Goal: Task Accomplishment & Management: Manage account settings

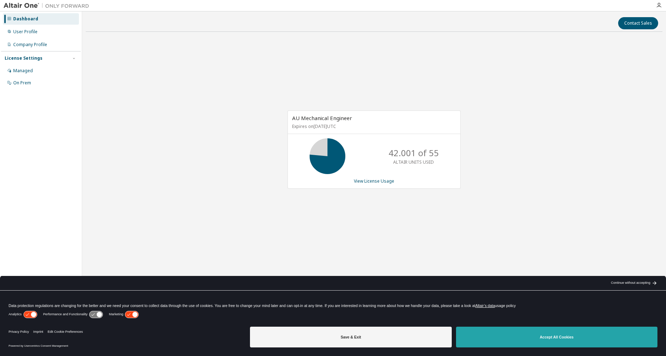
click at [526, 329] on button "Accept All Cookies" at bounding box center [557, 337] width 202 height 21
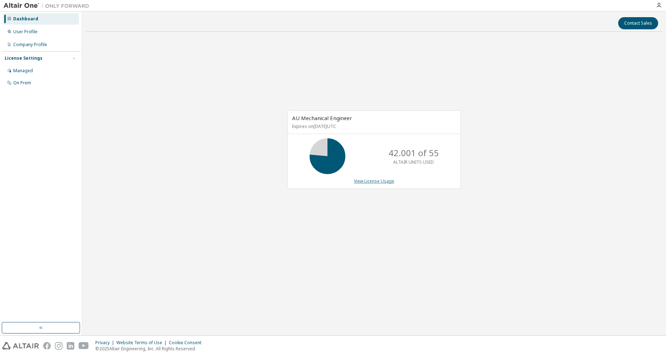
click at [363, 180] on link "View License Usage" at bounding box center [374, 181] width 40 height 6
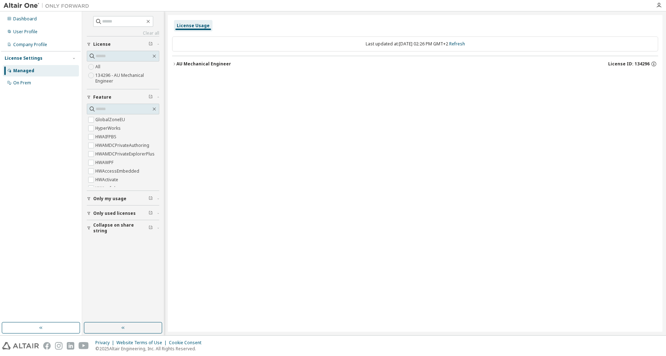
click at [173, 64] on icon "button" at bounding box center [174, 64] width 4 height 4
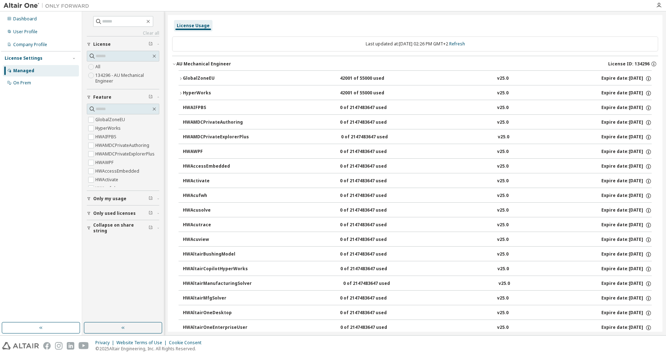
click at [181, 95] on icon "button" at bounding box center [181, 93] width 4 height 4
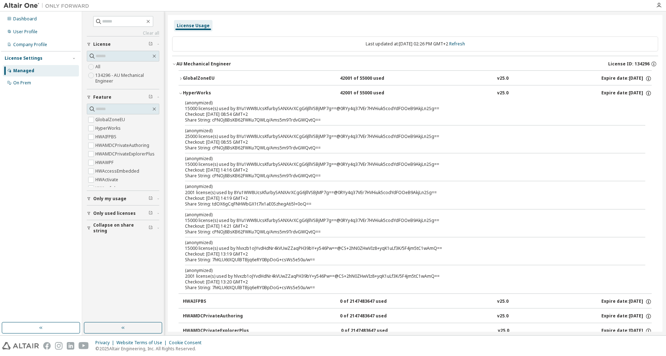
click at [181, 94] on icon "button" at bounding box center [180, 93] width 3 height 1
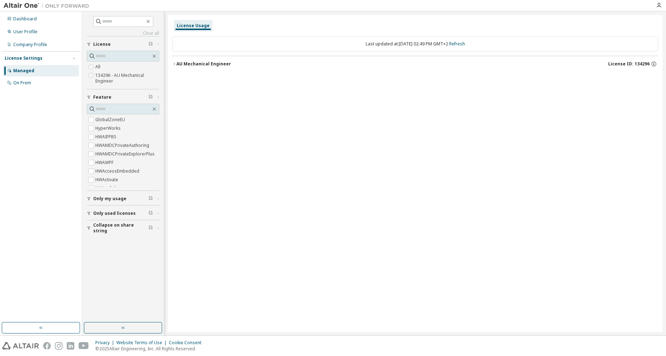
click at [175, 63] on icon "button" at bounding box center [174, 64] width 4 height 4
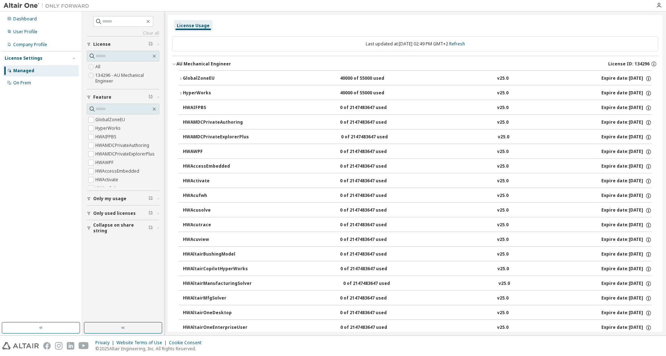
click at [179, 78] on icon "button" at bounding box center [181, 78] width 4 height 4
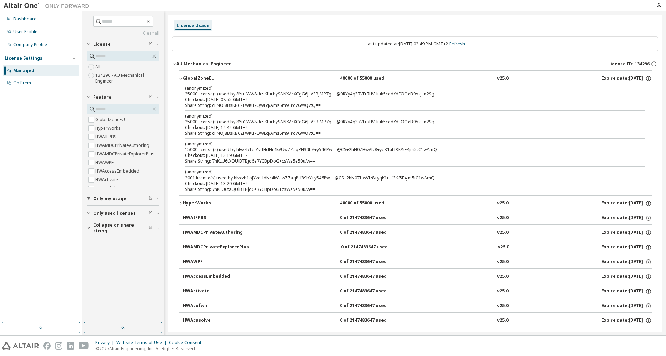
click at [179, 78] on icon "button" at bounding box center [181, 78] width 4 height 4
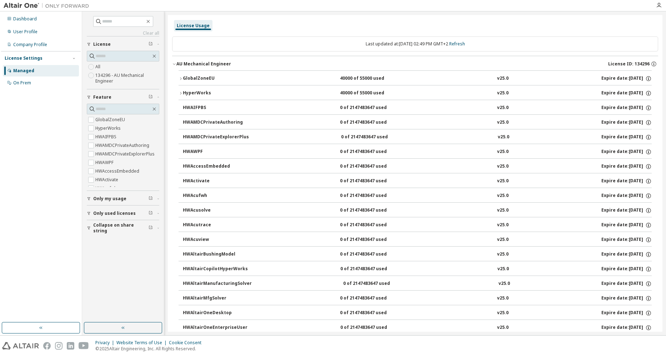
click at [180, 94] on icon "button" at bounding box center [181, 93] width 4 height 4
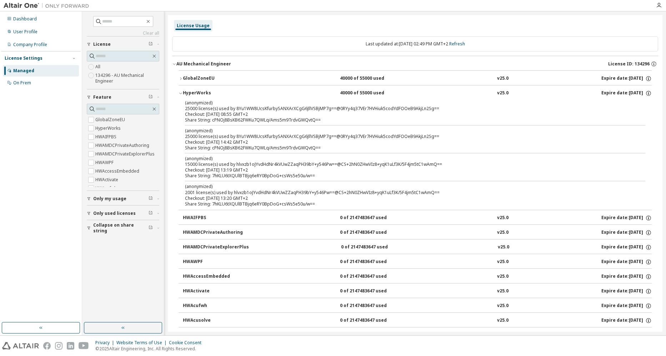
click at [180, 94] on icon "button" at bounding box center [181, 93] width 4 height 4
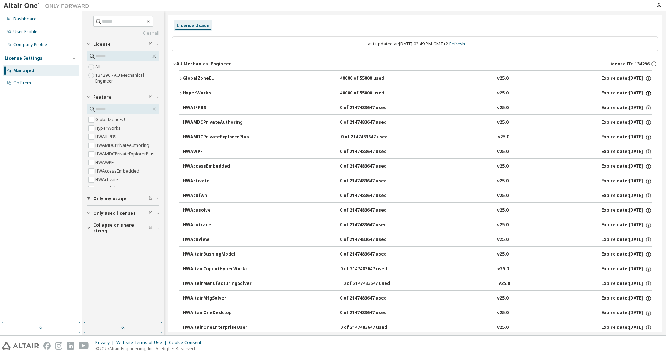
click at [646, 94] on icon "button" at bounding box center [649, 93] width 6 height 6
click at [533, 29] on div "License Usage" at bounding box center [415, 25] width 486 height 13
click at [23, 85] on div "On Prem" at bounding box center [22, 83] width 18 height 6
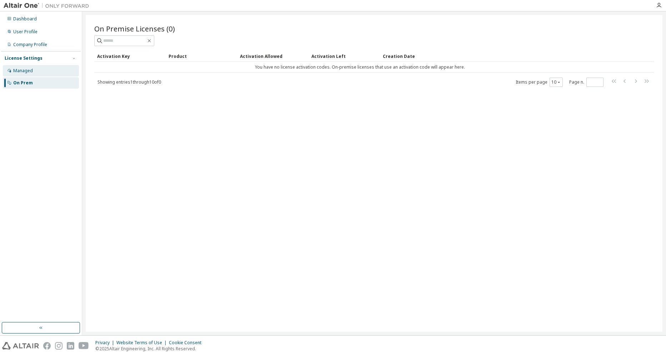
click at [27, 71] on div "Managed" at bounding box center [23, 71] width 20 height 6
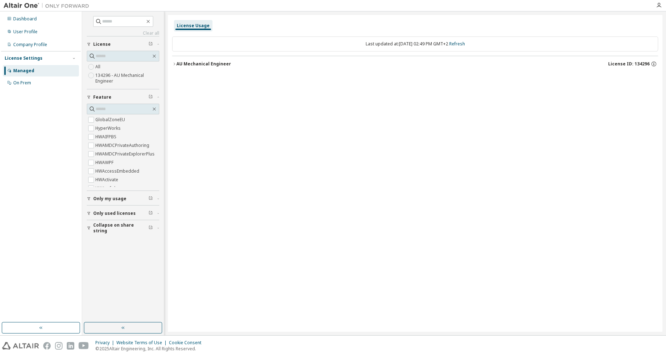
click at [115, 209] on button "Only used licenses" at bounding box center [123, 213] width 73 height 16
click at [175, 66] on button "AU Mechanical Engineer License ID: 134296" at bounding box center [415, 64] width 486 height 16
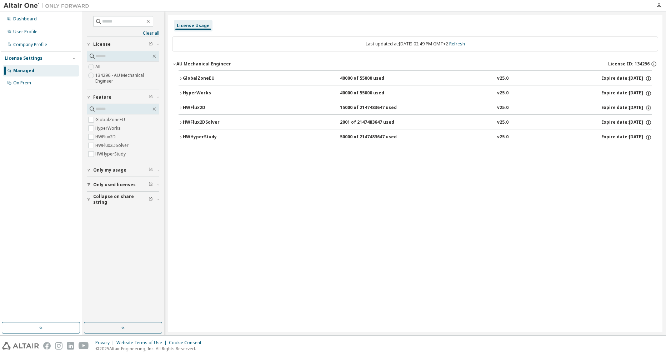
click at [181, 108] on icon "button" at bounding box center [181, 108] width 4 height 4
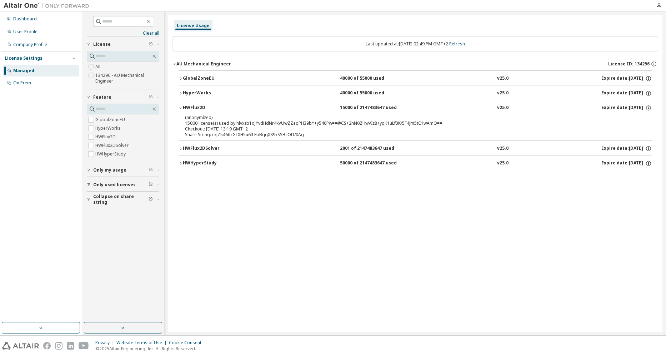
click at [181, 108] on icon "button" at bounding box center [181, 108] width 4 height 4
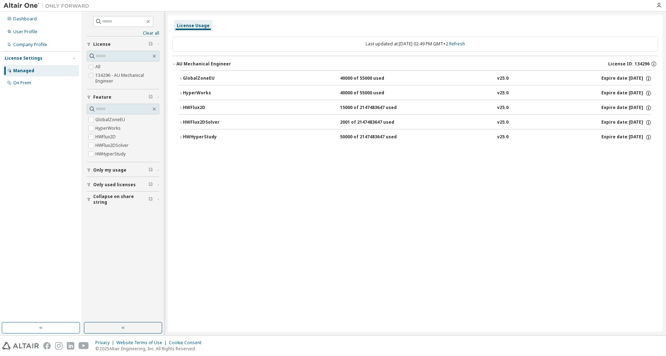
click at [180, 95] on icon "button" at bounding box center [181, 93] width 4 height 4
